Goal: Task Accomplishment & Management: Manage account settings

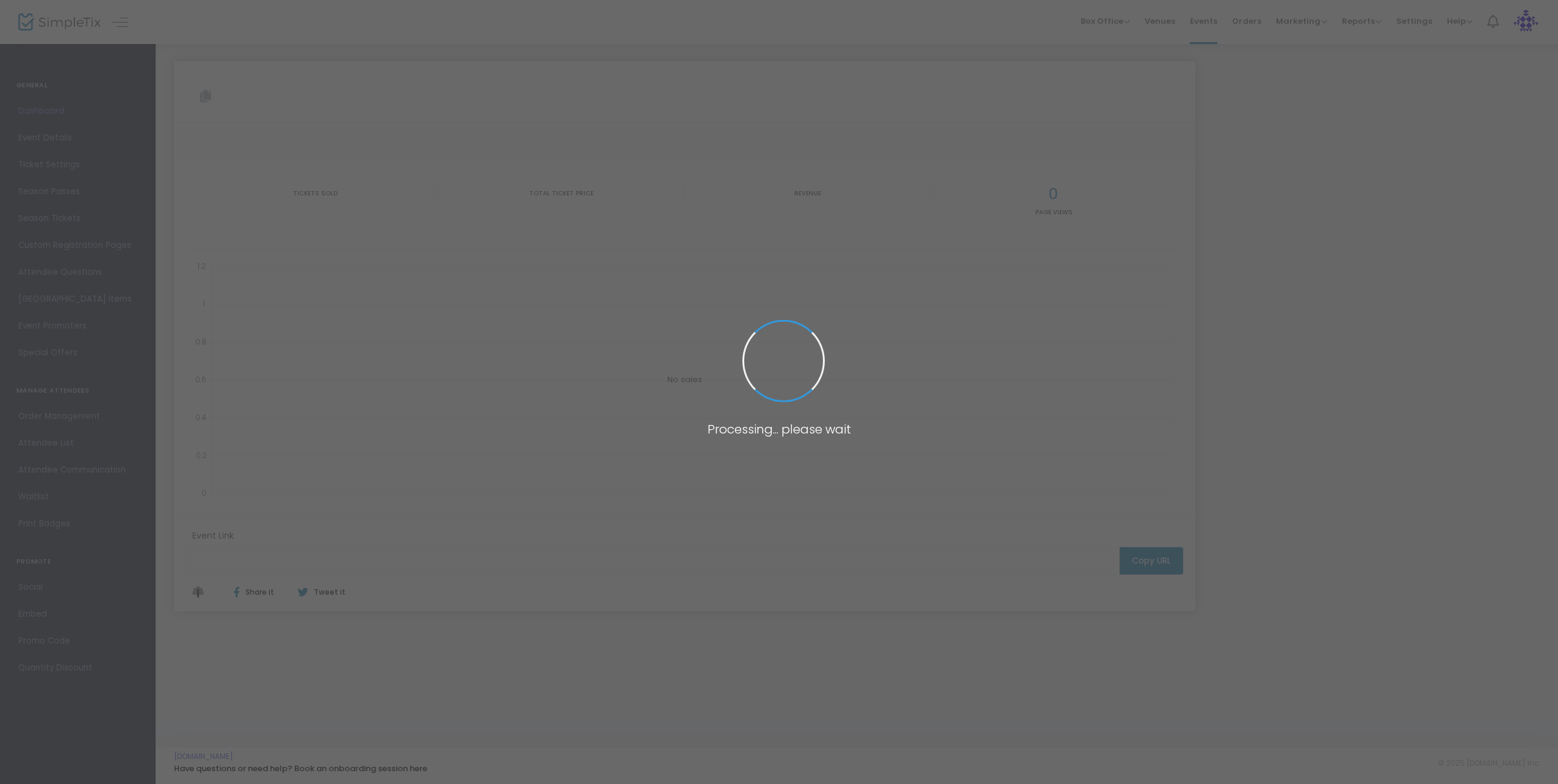
type input "https://www.simpletix.com/e/dawson-gray-with-jimi-august-16-25-tickets-226976"
type input "[URL][DOMAIN_NAME][PERSON_NAME][PERSON_NAME][DATE]"
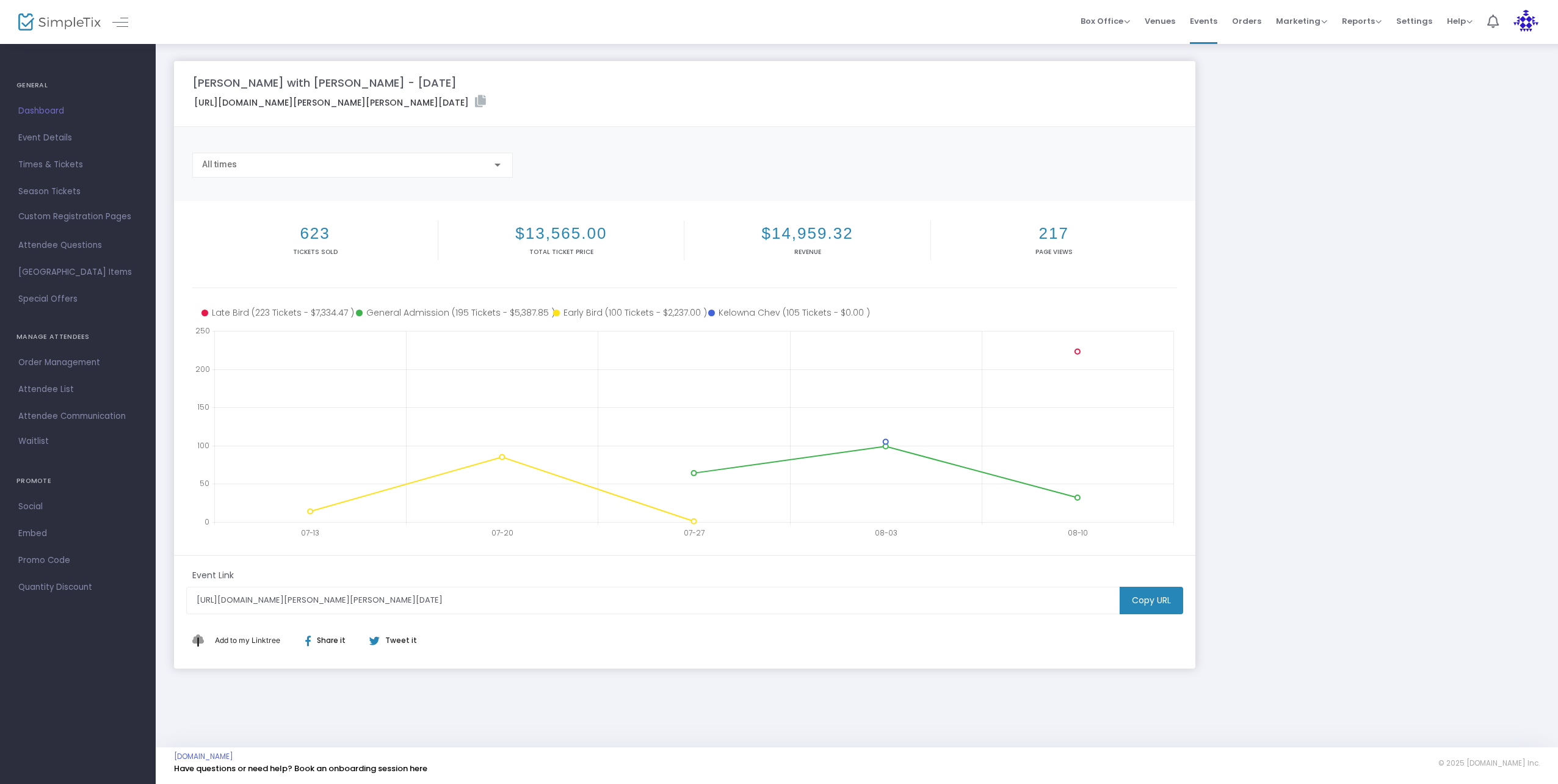
click at [38, 107] on span "Dashboard" at bounding box center [78, 111] width 119 height 16
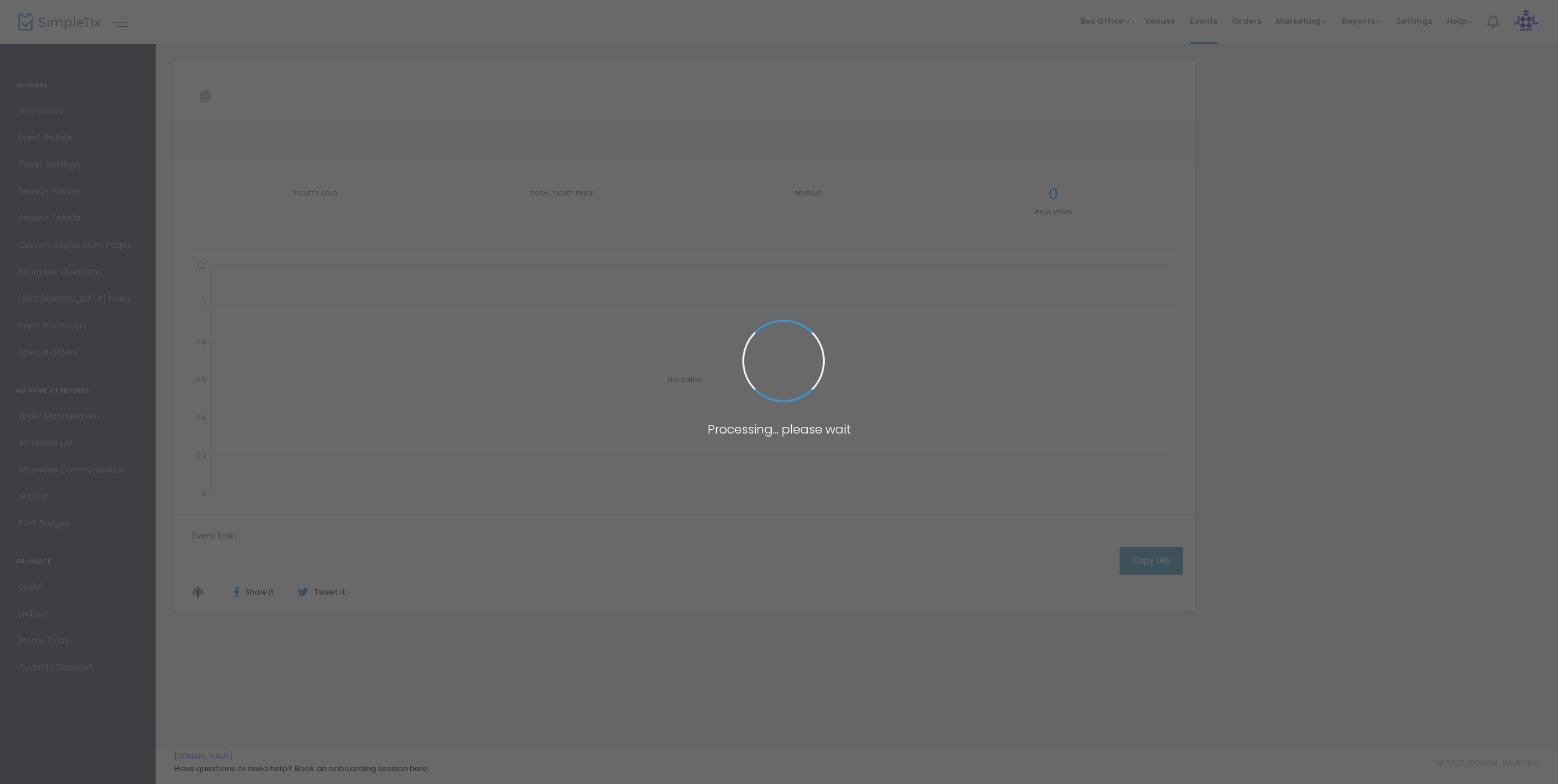
type input "https://www.simpletix.com/e/dawson-gray-with-jimi-august-16-25-tickets-226976"
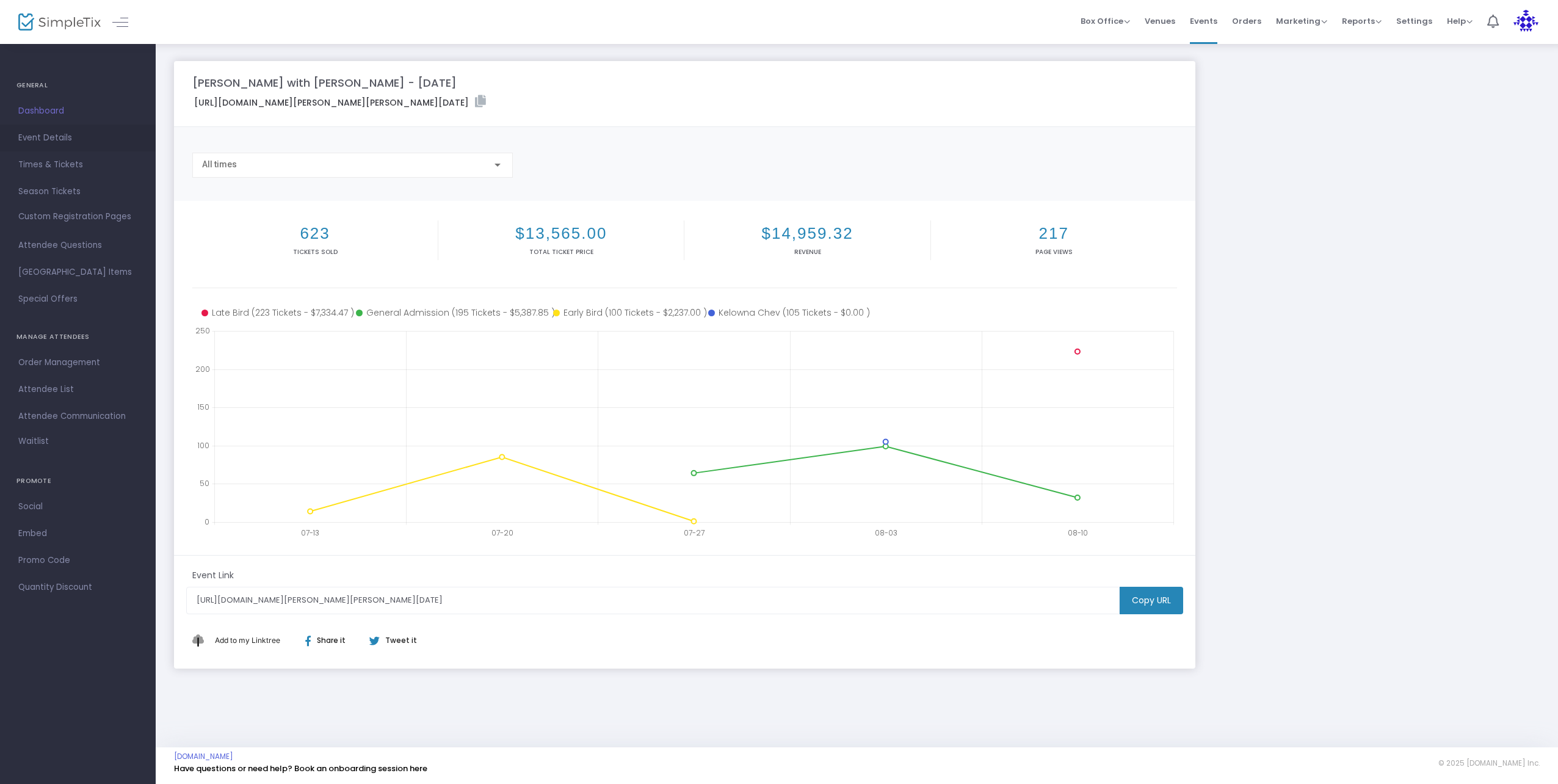
click at [46, 135] on span "Event Details" at bounding box center [78, 138] width 119 height 16
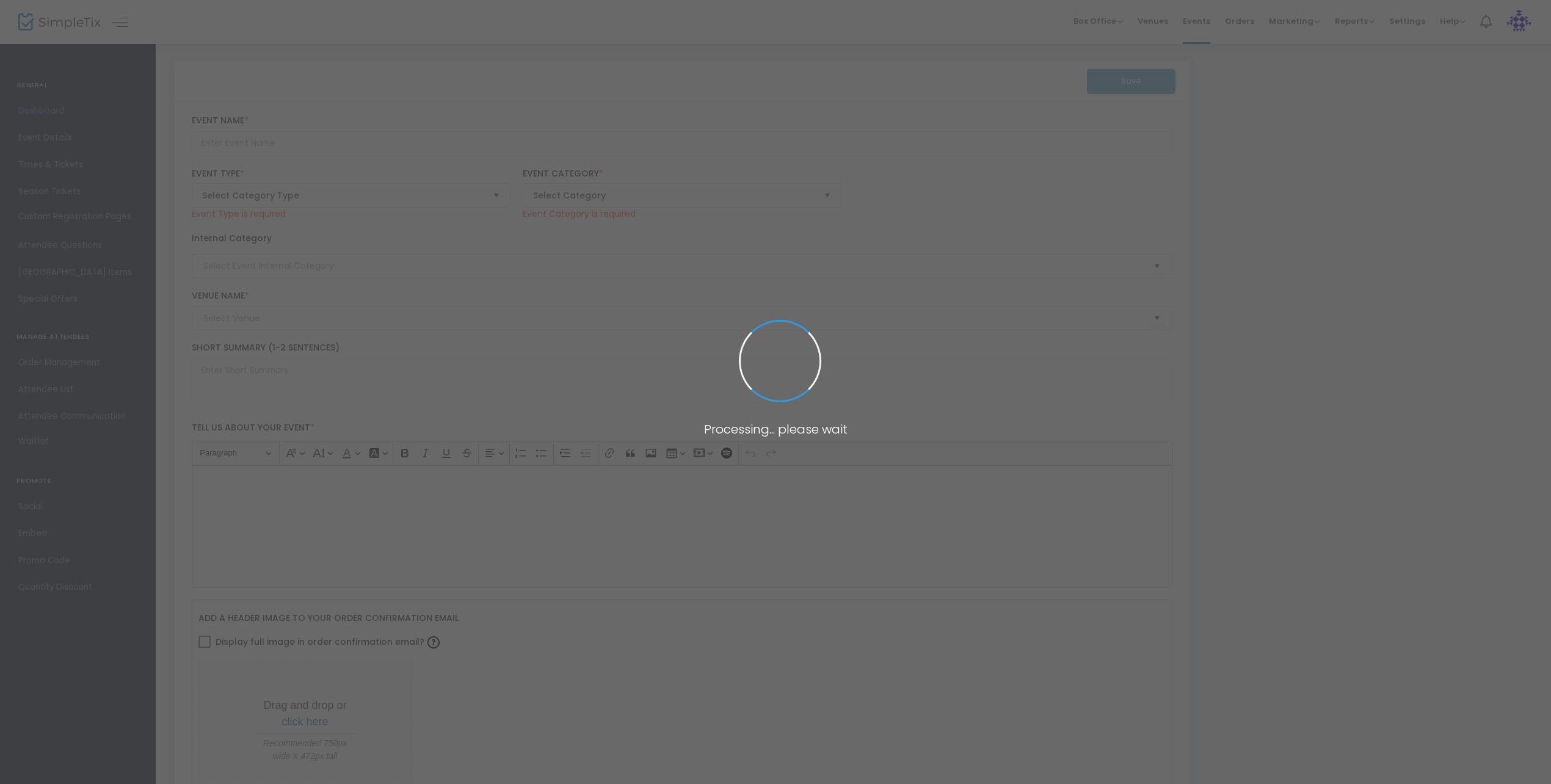
type input "[PERSON_NAME] with [PERSON_NAME] - [DATE]"
type textarea "Get ready for a night of raw energy, powerhouse vocals, and genre-spanning tale…"
type input "5.000 %"
type input "Buy Tickets"
type input "Red Bird Brewing"
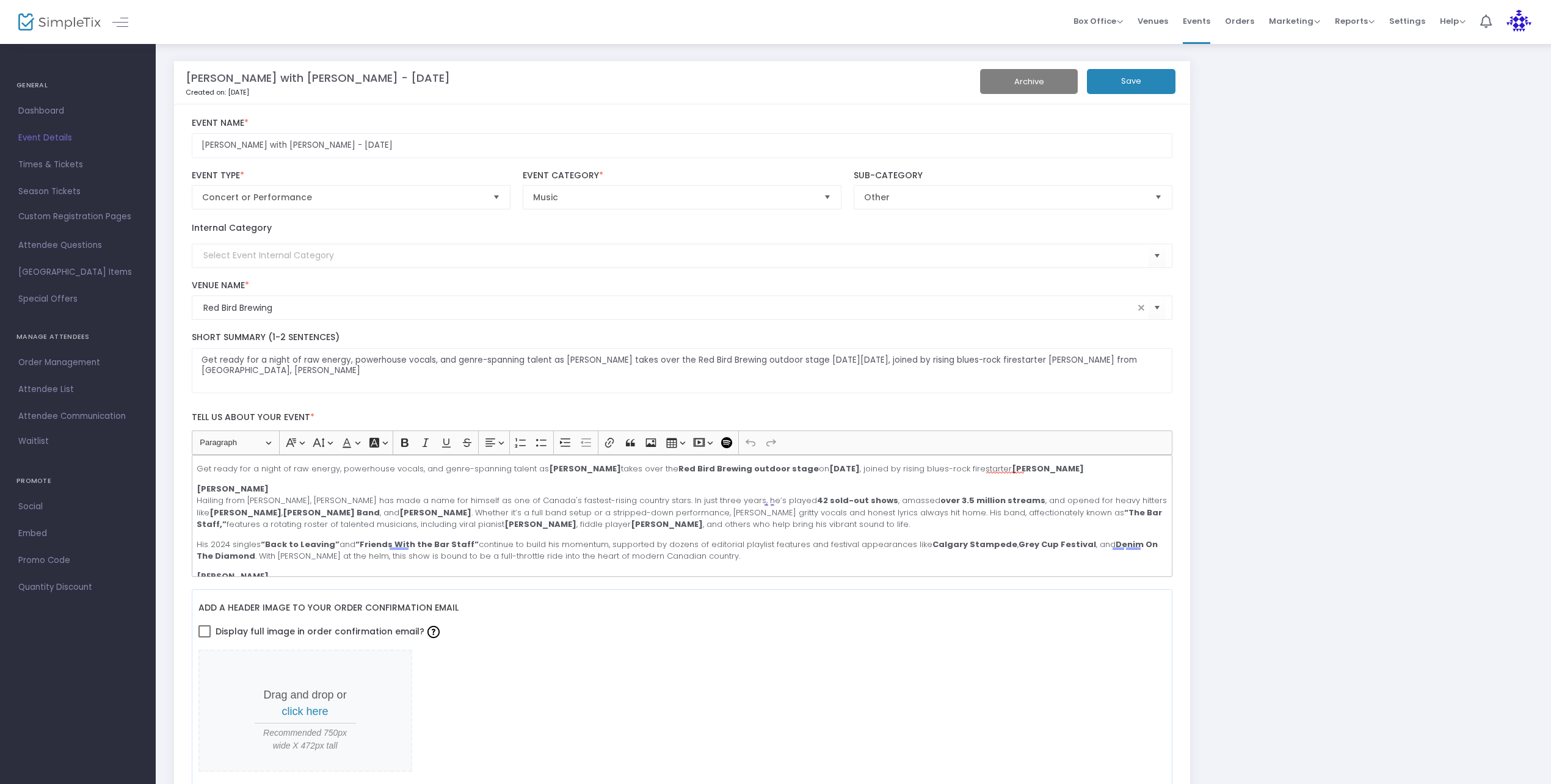
click at [60, 140] on span "Event Details" at bounding box center [78, 138] width 119 height 16
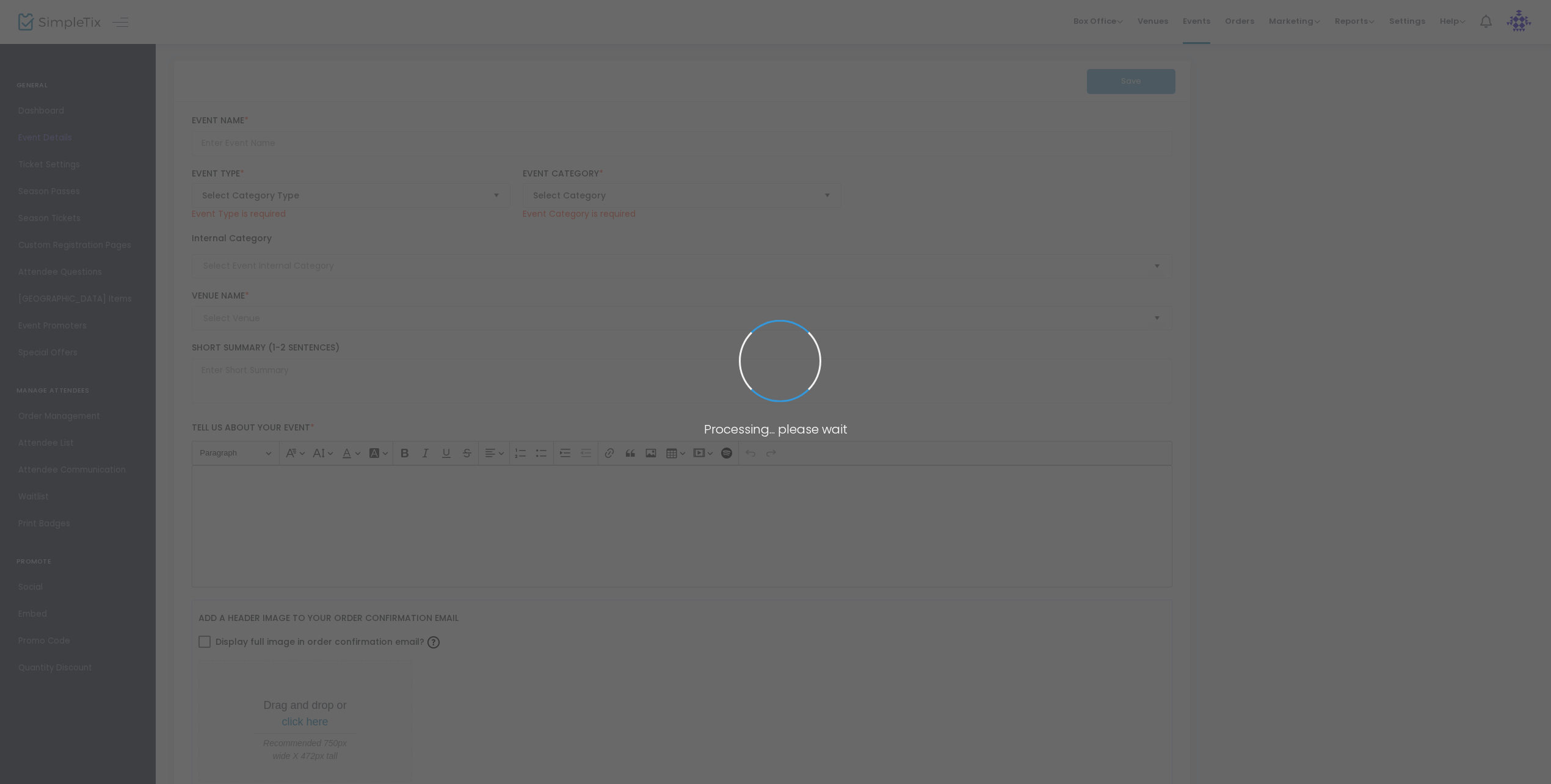
type input "Dawson Gray with Jimi - August 16/25"
type textarea "Get ready for a night of raw energy, powerhouse vocals, and genre-spanning tale…"
type input "5.000 %"
type input "Buy Tickets"
type input "Red Bird Brewing"
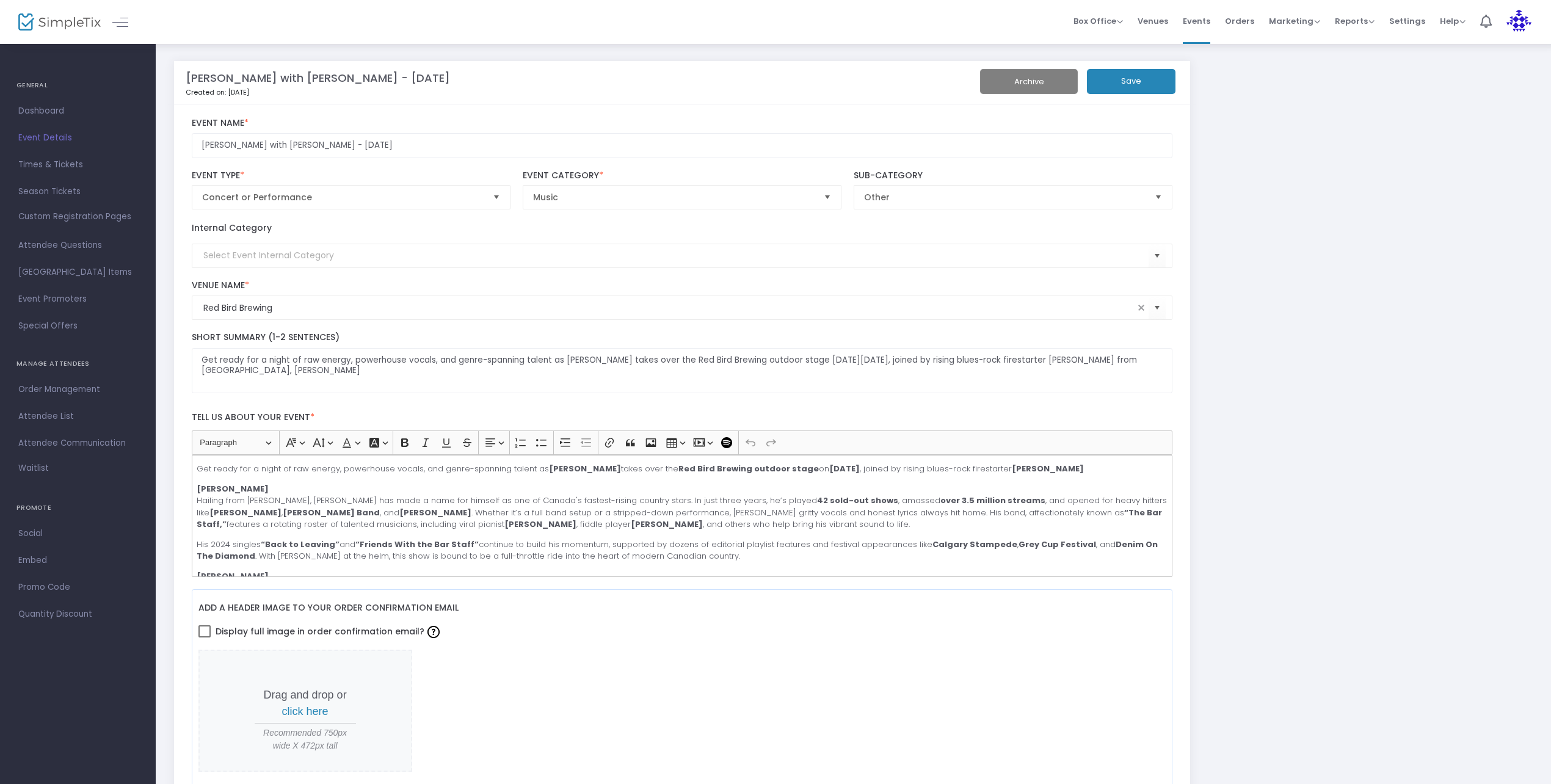
click at [52, 113] on span "Dashboard" at bounding box center [78, 111] width 119 height 16
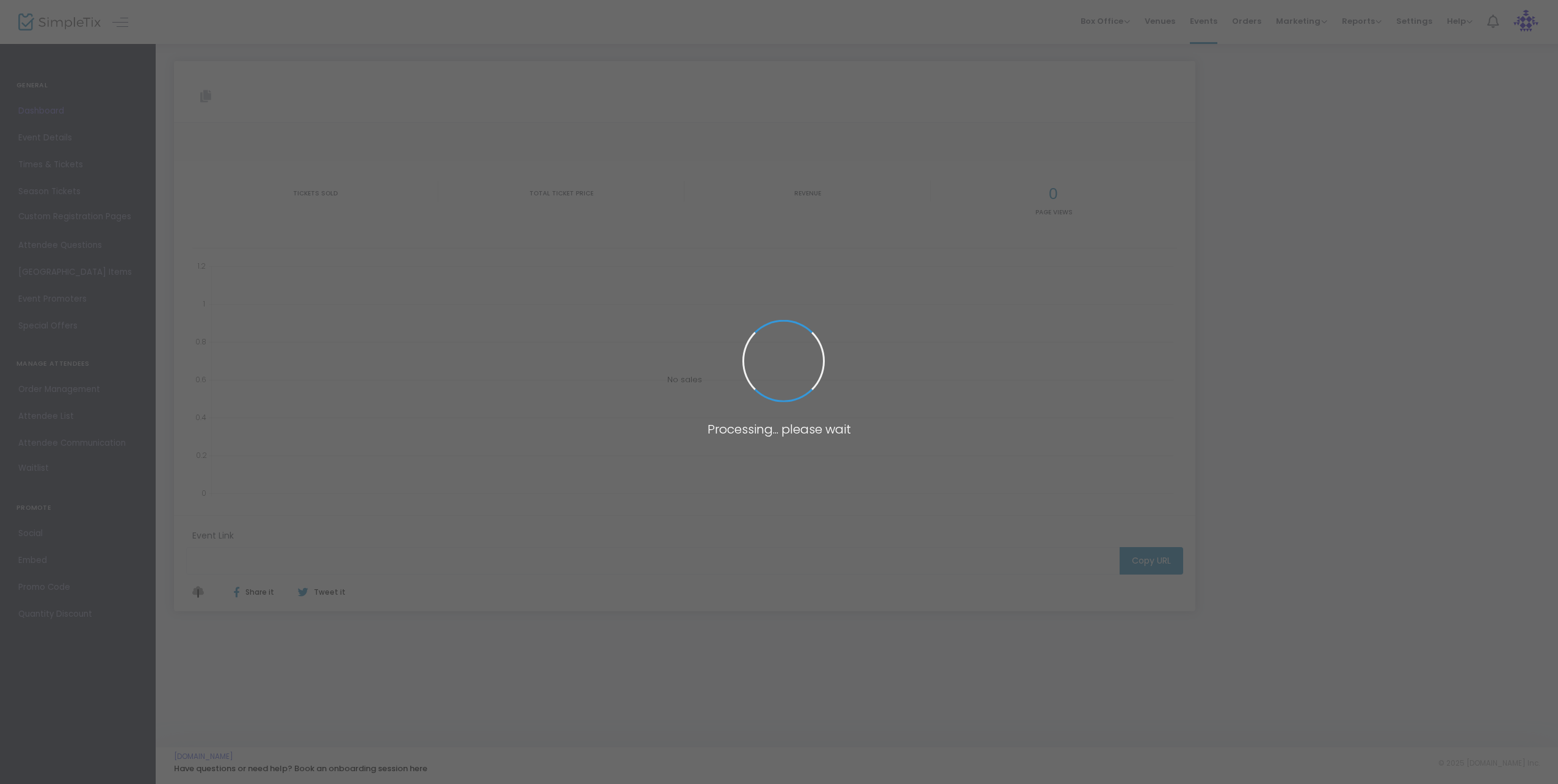
type input "https://www.simpletix.com/e/dawson-gray-with-jimi-august-16-25-tickets-226976"
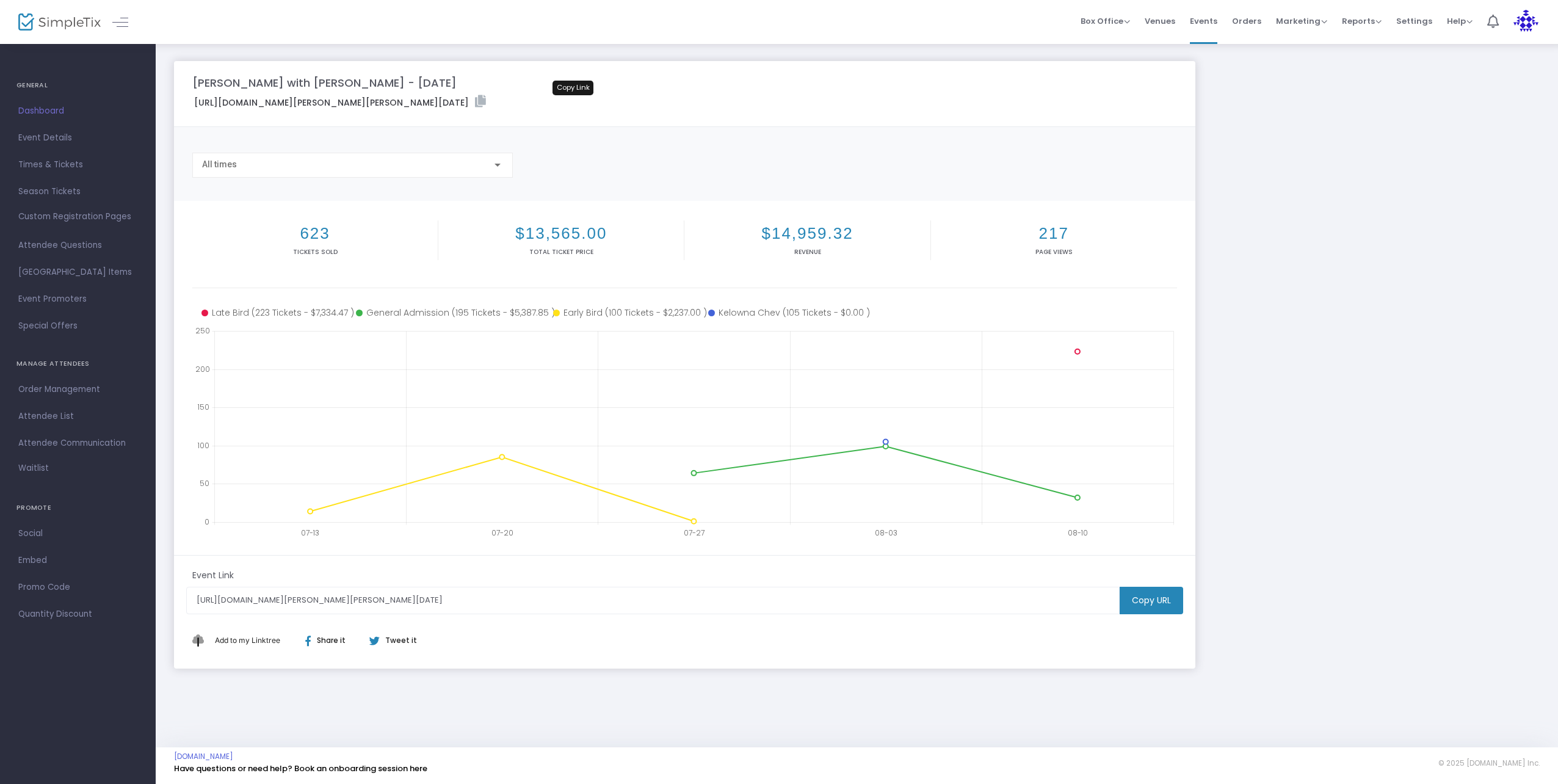
click at [486, 98] on icon at bounding box center [481, 101] width 11 height 12
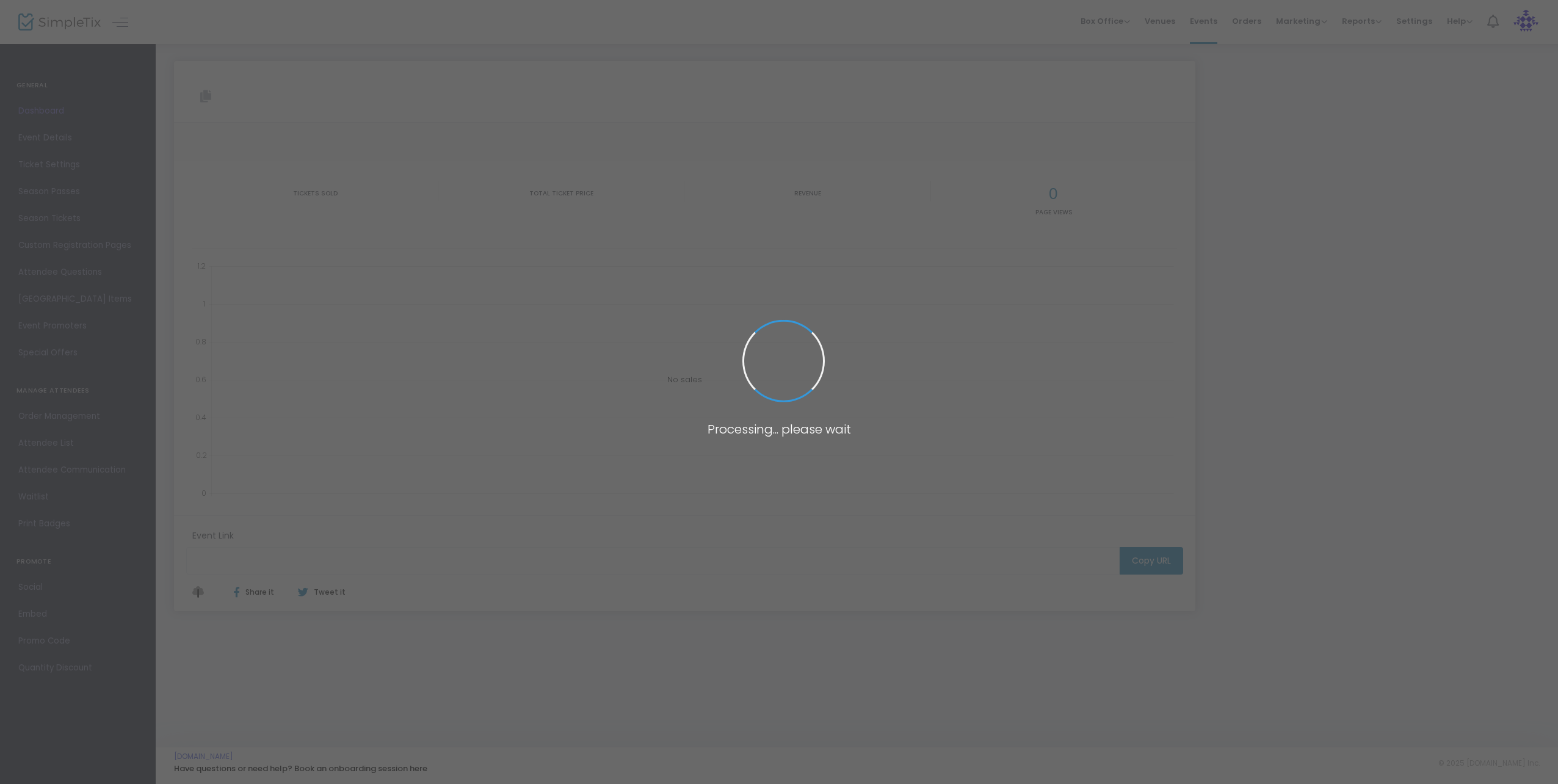
type input "https://www.simpletix.com/e/dawson-gray-with-jimi-august-16-25-tickets-226976"
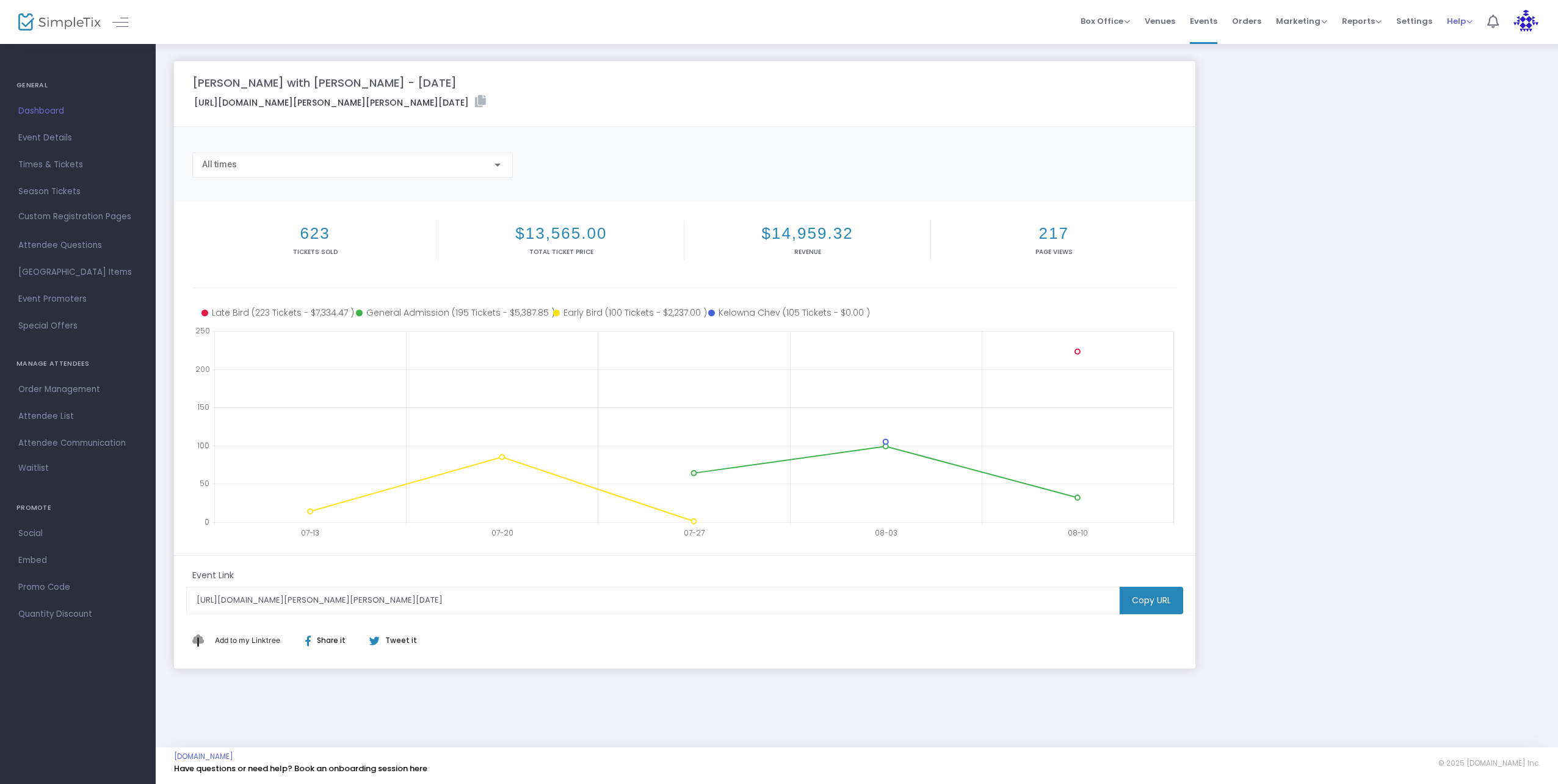
click at [1453, 27] on div "Help View Docs Contact Support" at bounding box center [1460, 21] width 26 height 12
click at [1468, 22] on span "Help" at bounding box center [1460, 21] width 26 height 11
click at [1470, 60] on li "Contact Support" at bounding box center [1492, 64] width 90 height 24
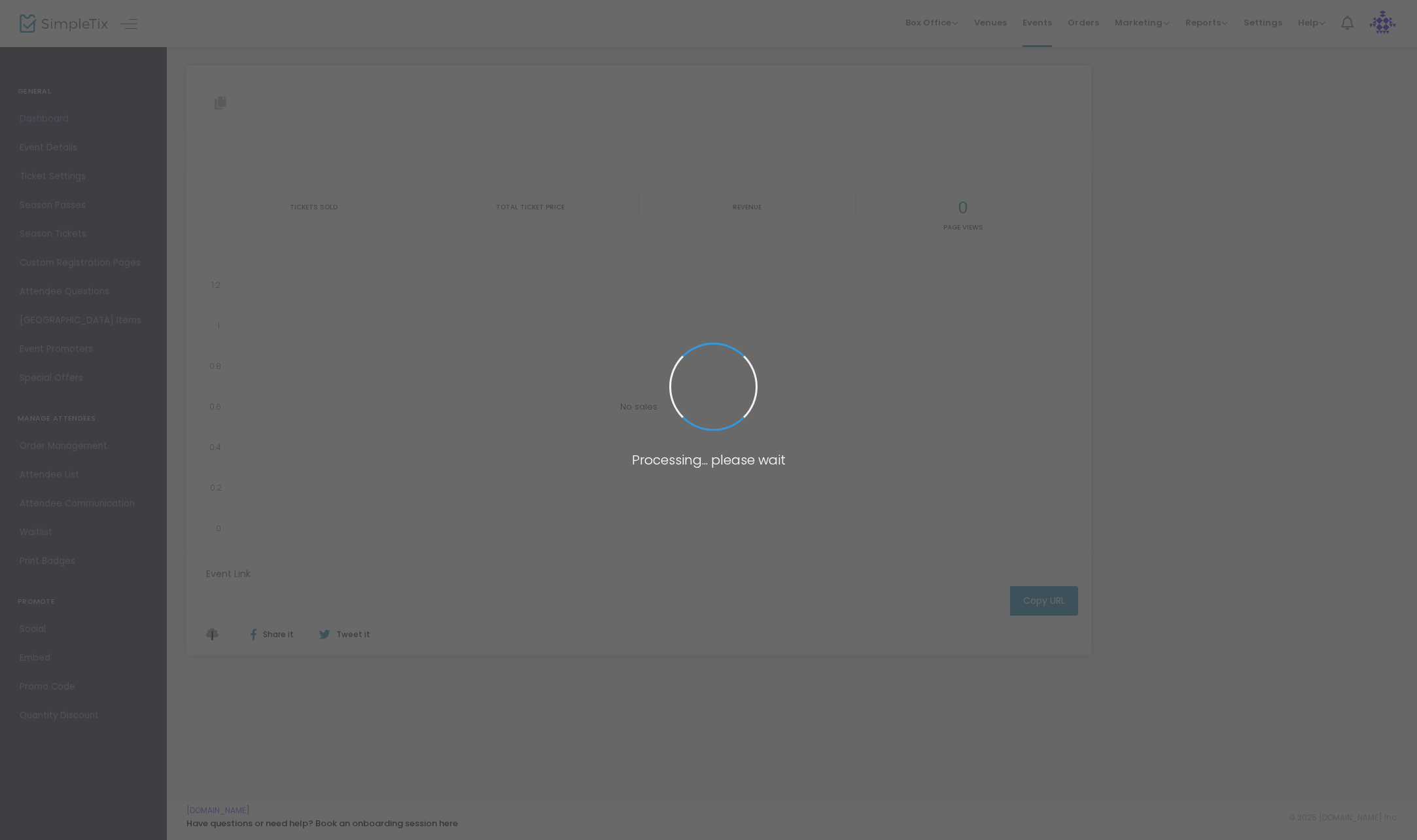
type input "https://www.simpletix.com/e/dawson-gray-with-jimi-august-16-25-tickets-226976"
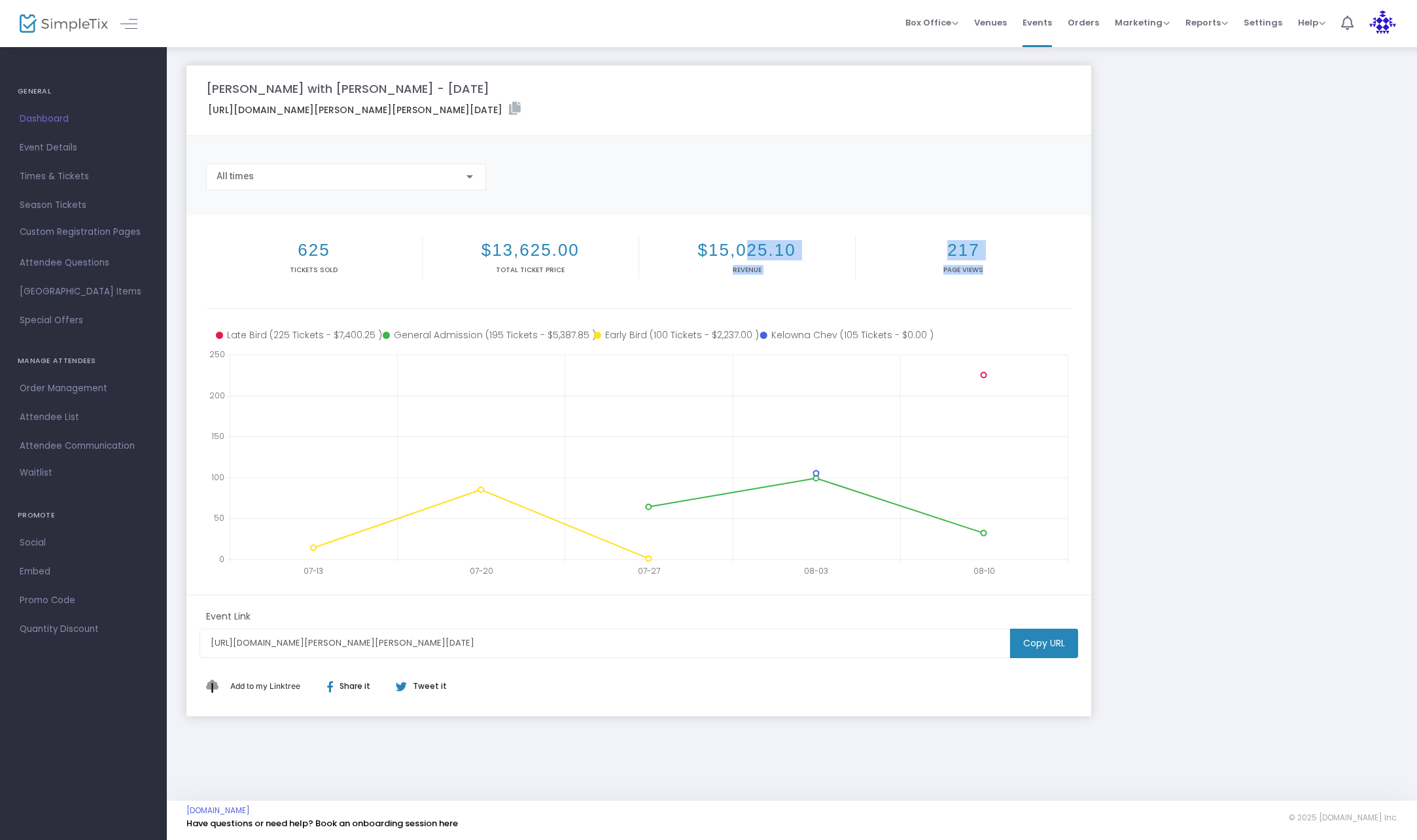
drag, startPoint x: 1022, startPoint y: 262, endPoint x: 746, endPoint y: 255, distance: 276.1
click at [746, 255] on div "625 Tickets sold $13,625.00 Total Ticket Price $15,025.10 Revenue 217 Page Views" at bounding box center [639, 269] width 865 height 79
drag, startPoint x: 746, startPoint y: 255, endPoint x: 1144, endPoint y: 290, distance: 399.5
click at [1144, 290] on div "Dawson Gray with Jimi - August 16/25 https://www.simpletix.com/e/dawson-gray-wi…" at bounding box center [792, 390] width 1224 height 650
click at [1201, 289] on div "Dawson Gray with Jimi - August 16/25 https://www.simpletix.com/e/dawson-gray-wi…" at bounding box center [792, 390] width 1224 height 650
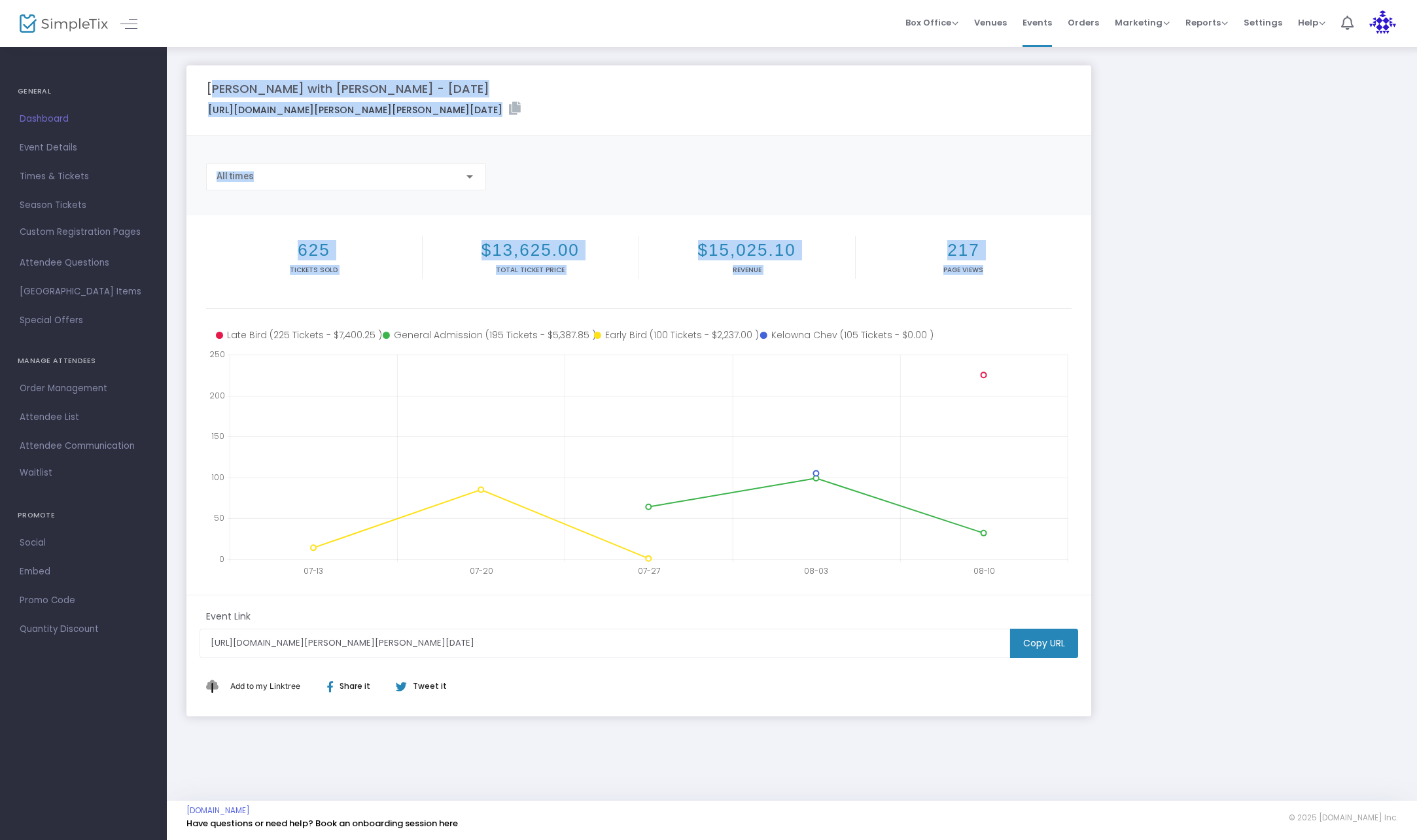
drag, startPoint x: 1174, startPoint y: 282, endPoint x: 190, endPoint y: 84, distance: 1003.7
click at [190, 84] on div "Dawson Gray with Jimi - August 16/25 https://www.simpletix.com/e/dawson-gray-wi…" at bounding box center [792, 390] width 1224 height 650
click at [1195, 267] on div "Dawson Gray with Jimi - August 16/25 https://www.simpletix.com/e/dawson-gray-wi…" at bounding box center [792, 390] width 1224 height 650
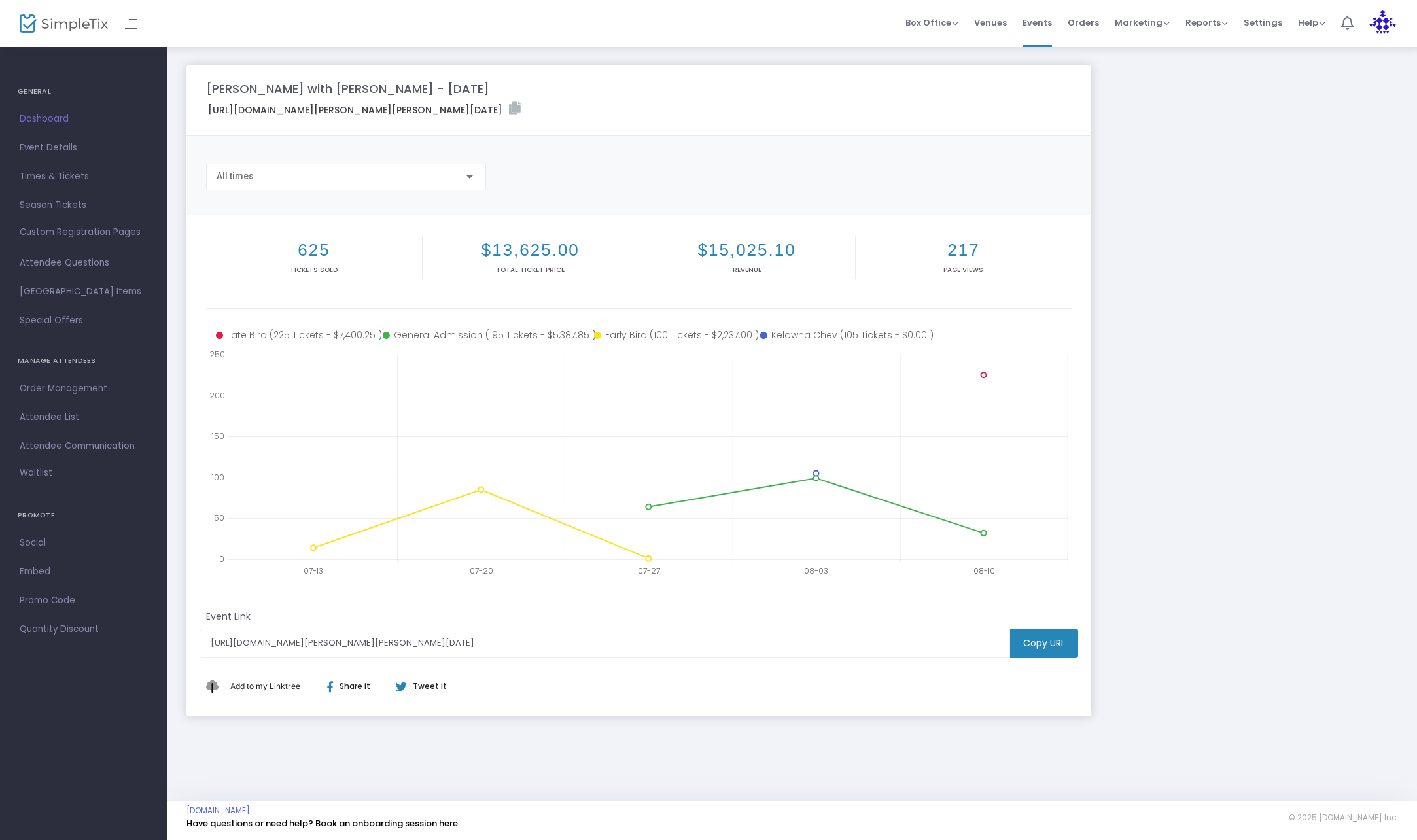
click at [1220, 364] on div "Dawson Gray with Jimi - August 16/25 https://www.simpletix.com/e/dawson-gray-wi…" at bounding box center [792, 390] width 1224 height 650
